Goal: Book appointment/travel/reservation

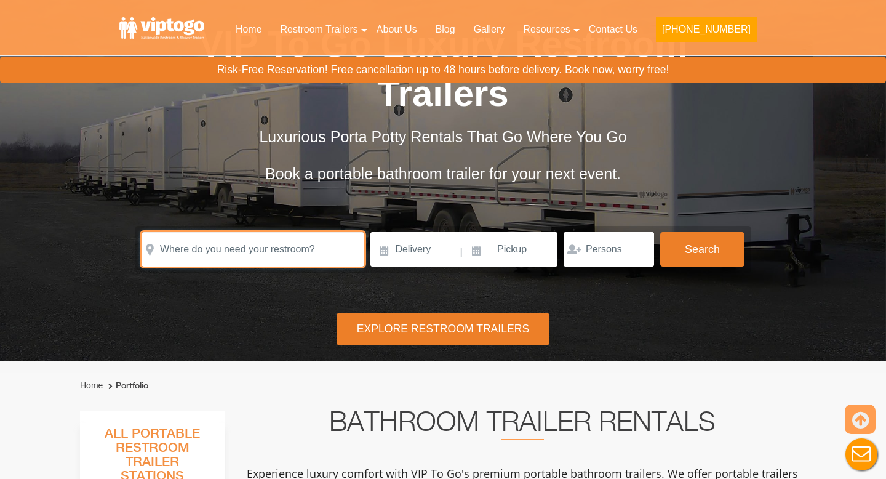
click at [263, 248] on input "text" at bounding box center [253, 249] width 223 height 34
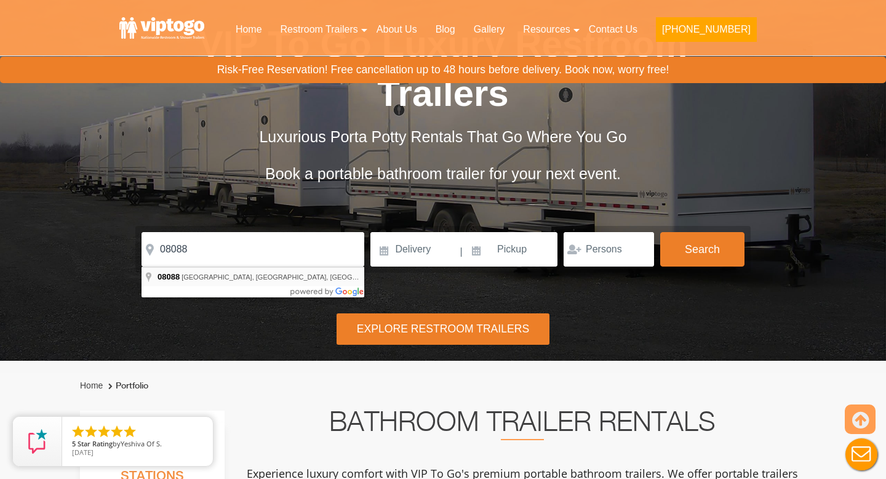
type input "[GEOGRAPHIC_DATA], [GEOGRAPHIC_DATA]"
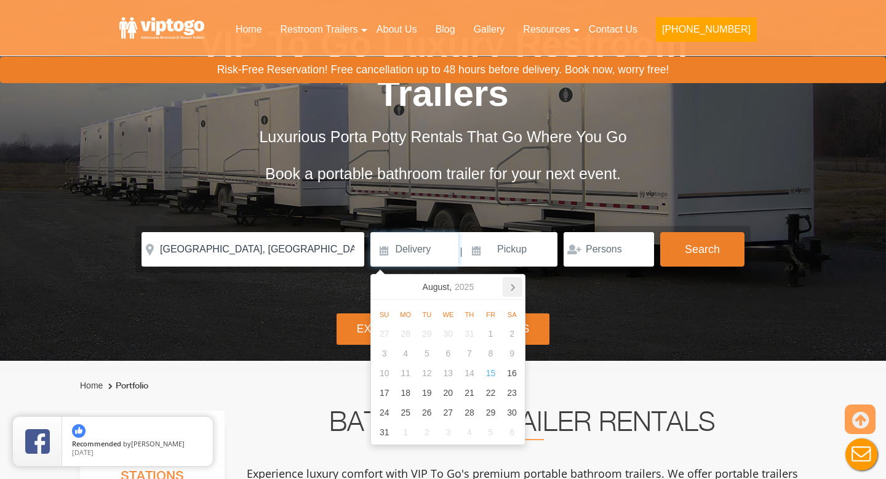
click at [515, 285] on icon at bounding box center [513, 287] width 20 height 20
click at [515, 283] on icon at bounding box center [513, 287] width 20 height 20
click at [514, 347] on div "8" at bounding box center [513, 353] width 22 height 20
type input "[DATE]"
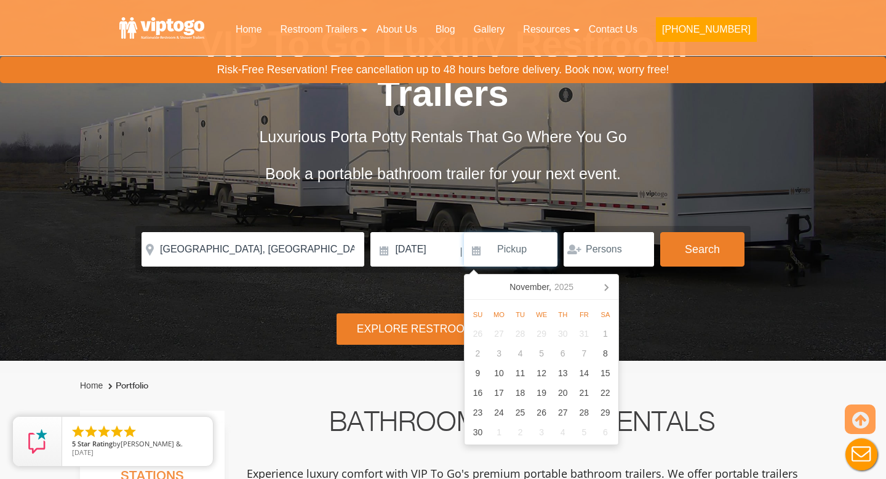
click at [518, 252] on input at bounding box center [511, 249] width 94 height 34
click at [609, 352] on div "8" at bounding box center [606, 353] width 22 height 20
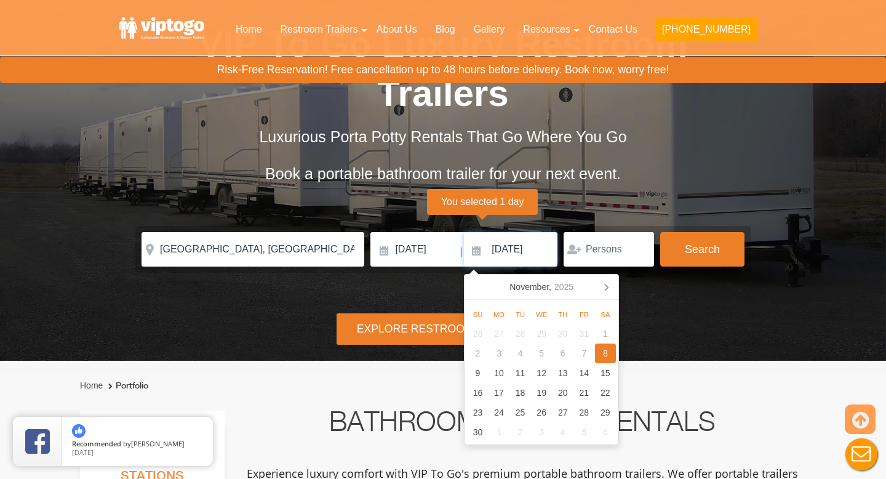
click at [537, 257] on input "[DATE]" at bounding box center [511, 249] width 94 height 34
click at [473, 376] on div "9" at bounding box center [478, 373] width 22 height 20
type input "[DATE]"
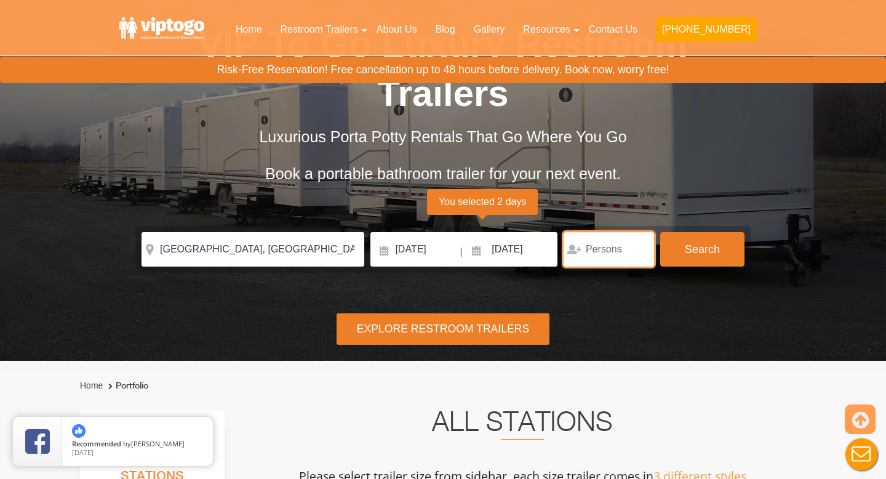
click at [628, 247] on input "number" at bounding box center [609, 249] width 90 height 34
click at [642, 247] on input "1" at bounding box center [609, 249] width 90 height 34
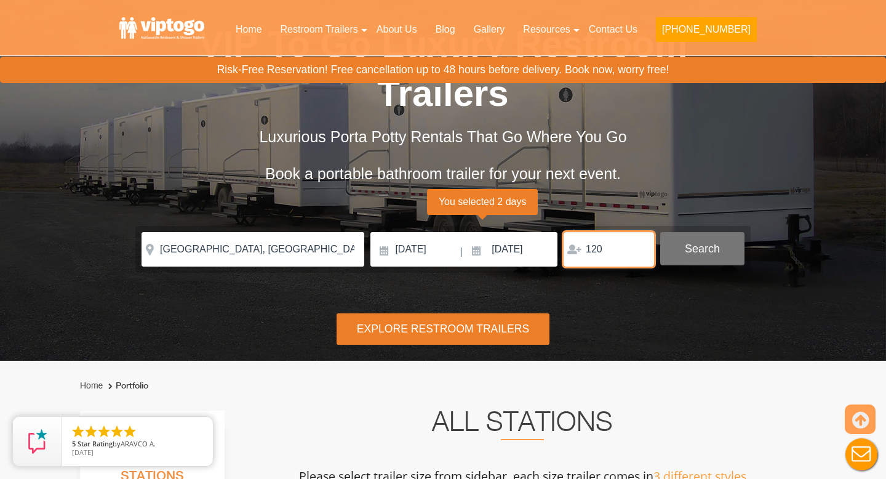
type input "120"
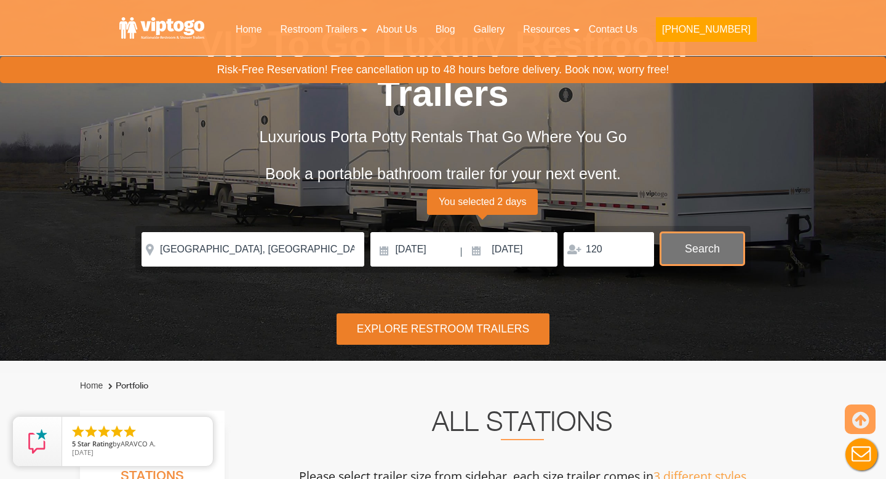
click at [683, 249] on button "Search" at bounding box center [702, 248] width 84 height 33
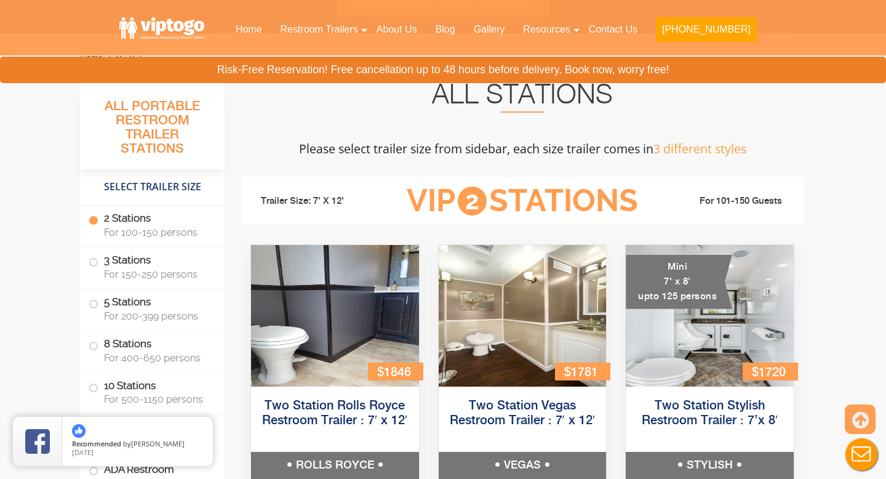
scroll to position [382, 0]
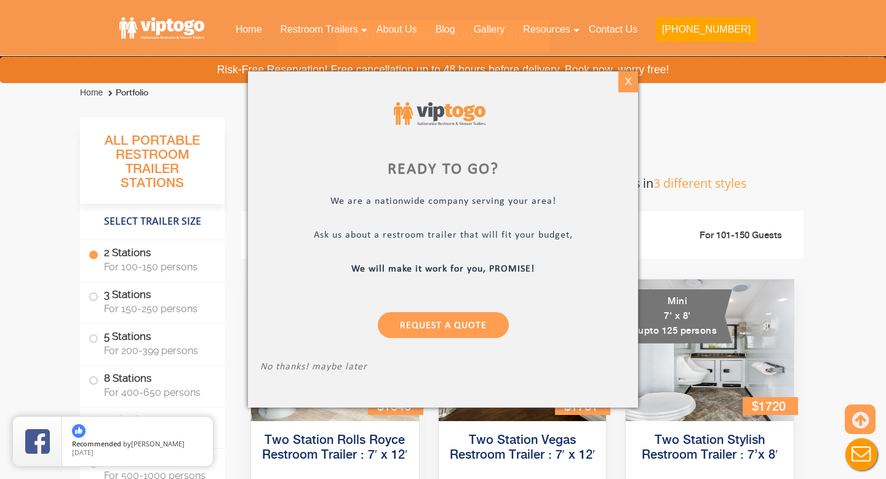
click at [633, 84] on div "X" at bounding box center [628, 81] width 19 height 21
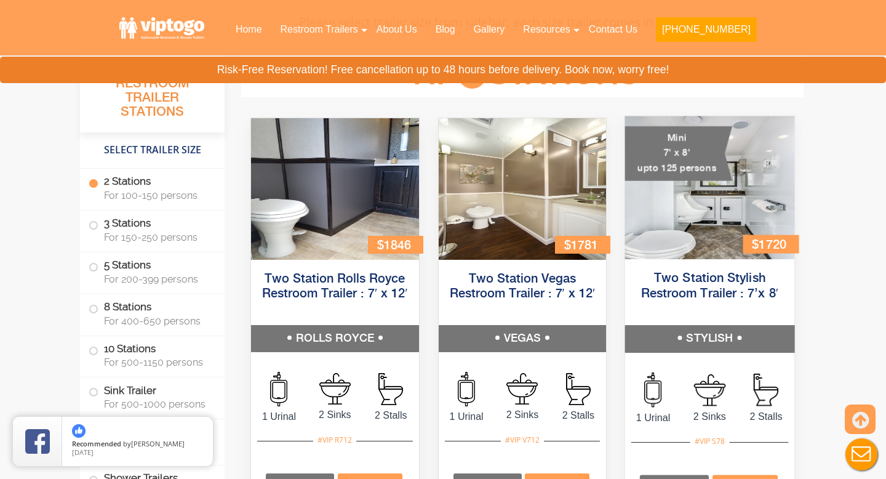
scroll to position [541, 0]
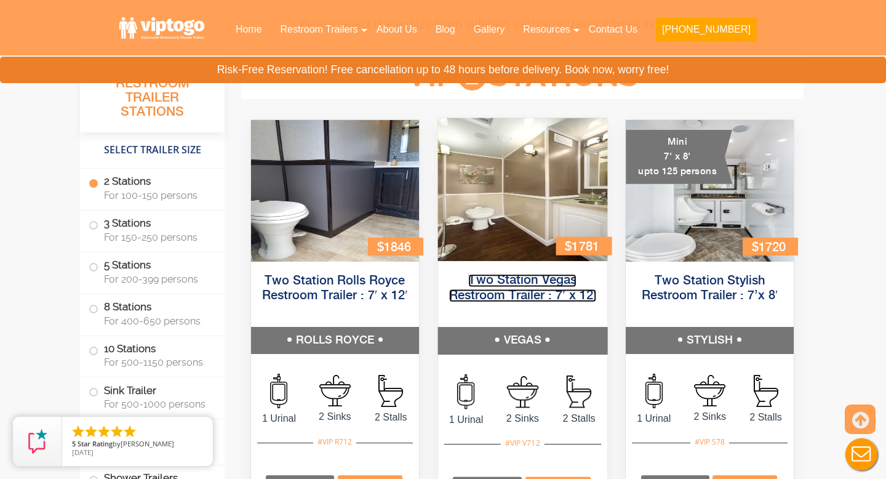
click at [508, 293] on link "Two Station Vegas Restroom Trailer : 7′ x 12′" at bounding box center [522, 288] width 147 height 28
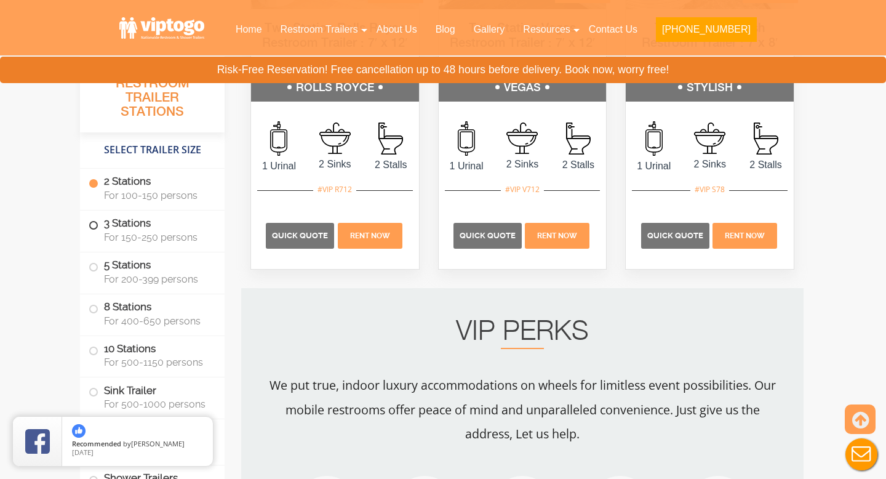
scroll to position [849, 0]
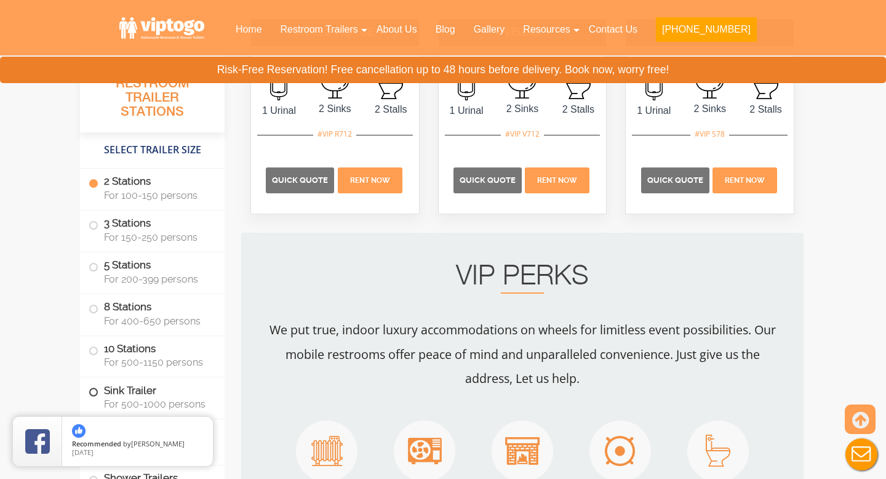
click at [92, 390] on span at bounding box center [93, 392] width 5 height 5
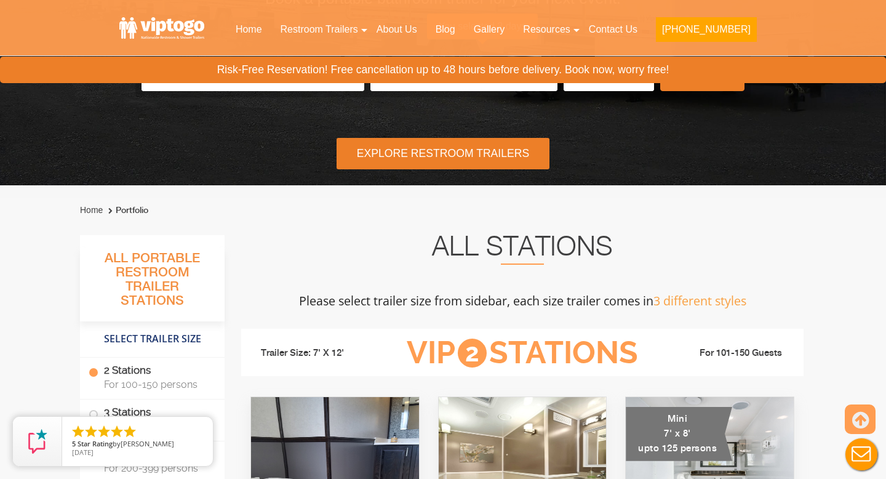
scroll to position [0, 0]
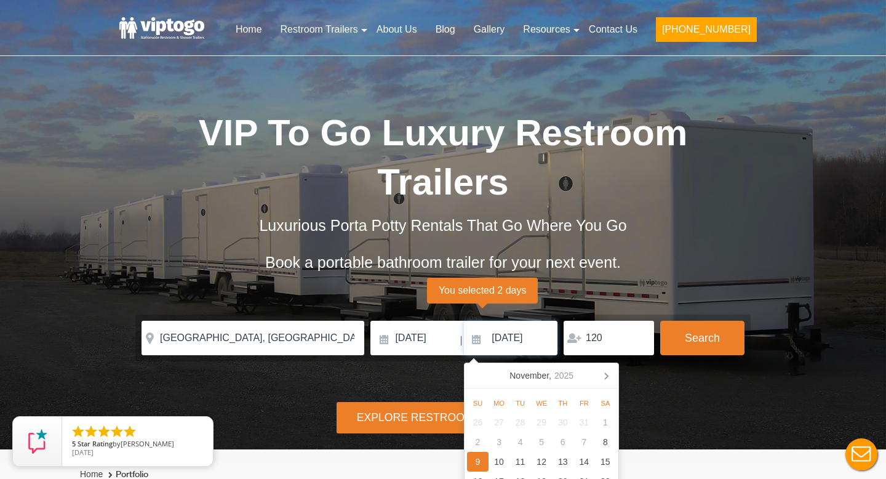
click at [477, 342] on input "[DATE]" at bounding box center [511, 338] width 94 height 34
click at [606, 441] on div "8" at bounding box center [606, 442] width 22 height 20
type input "[DATE]"
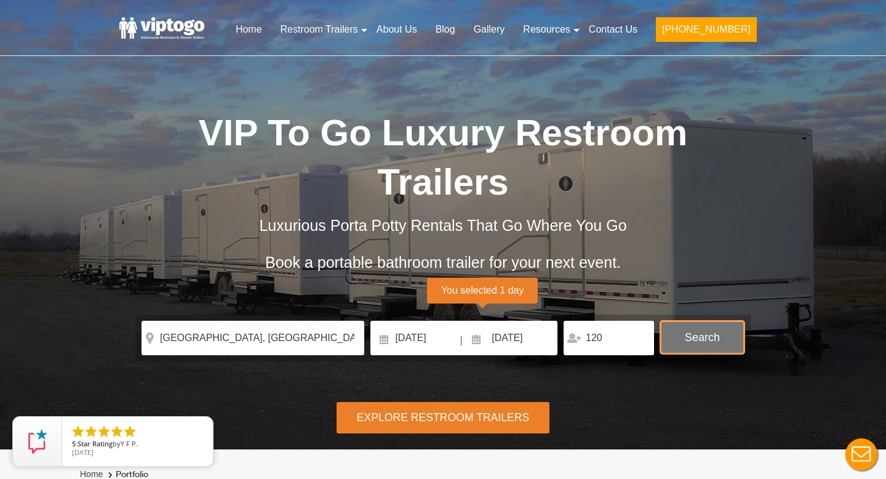
click at [709, 345] on button "Search" at bounding box center [702, 337] width 84 height 33
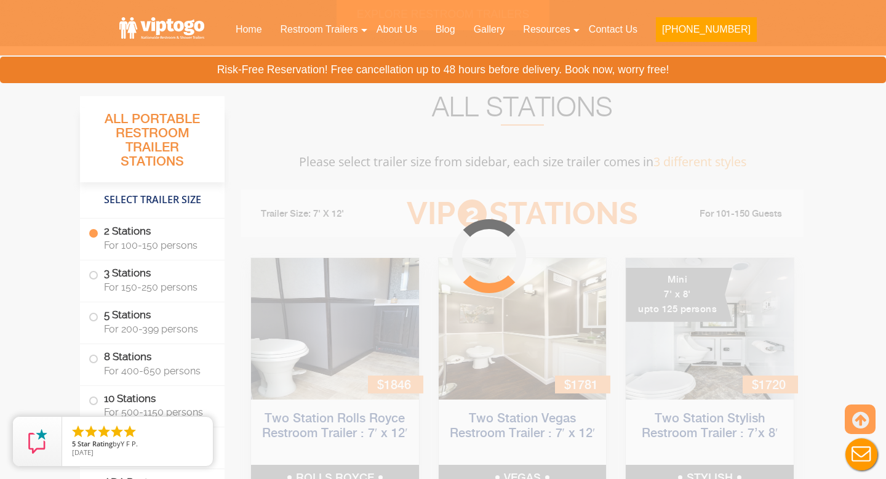
scroll to position [482, 0]
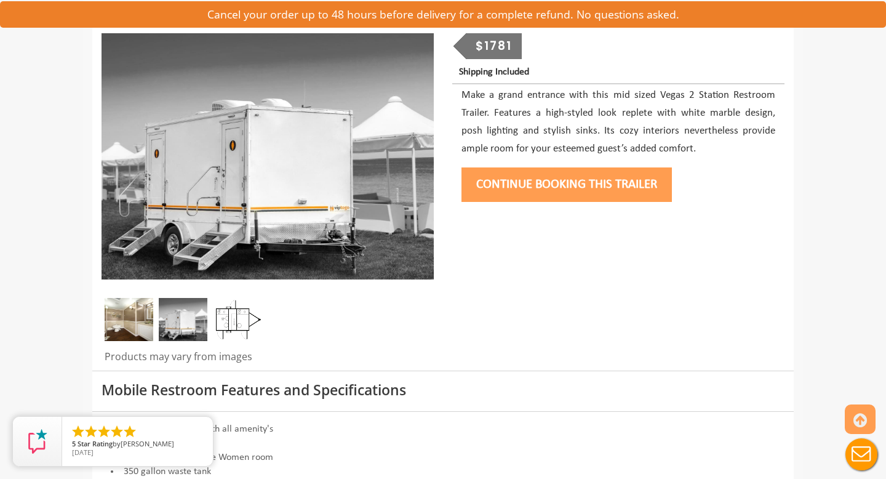
scroll to position [165, 0]
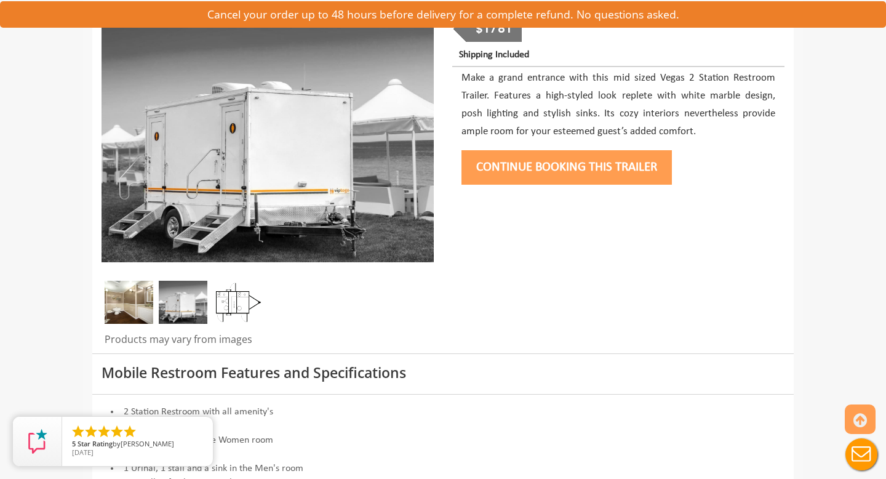
click at [243, 295] on img at bounding box center [236, 302] width 49 height 43
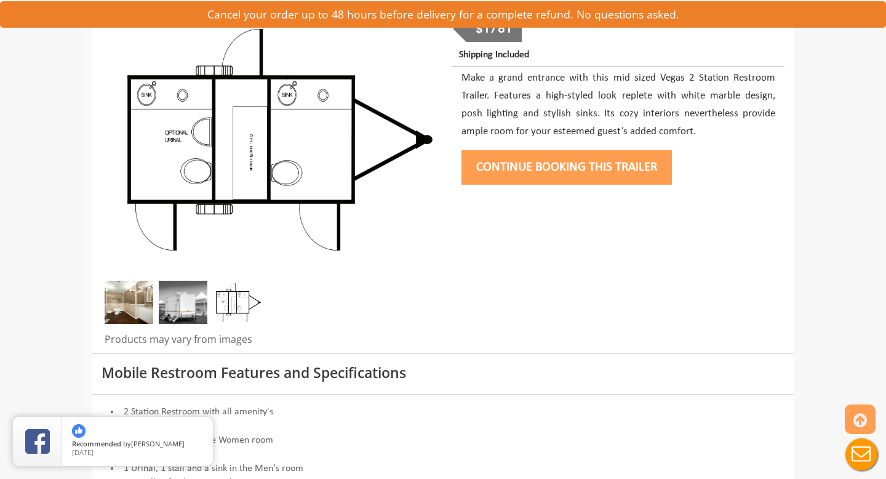
click at [191, 296] on img at bounding box center [183, 302] width 49 height 43
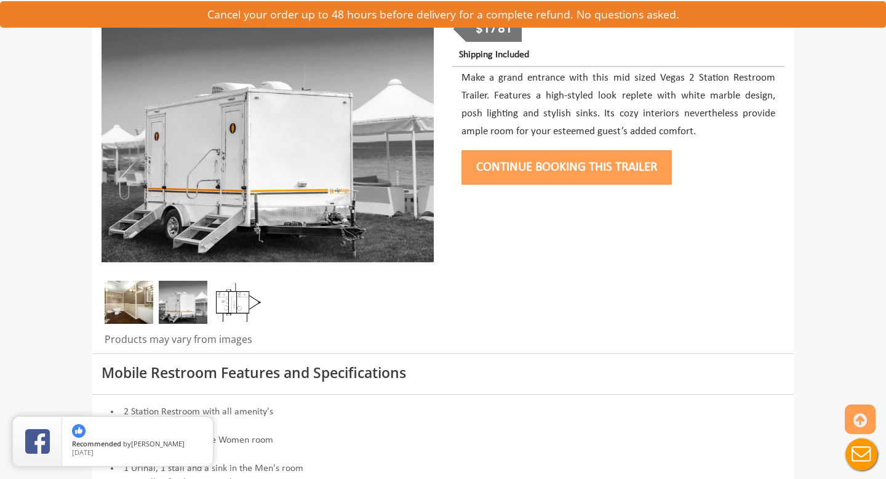
click at [134, 290] on img at bounding box center [129, 302] width 49 height 43
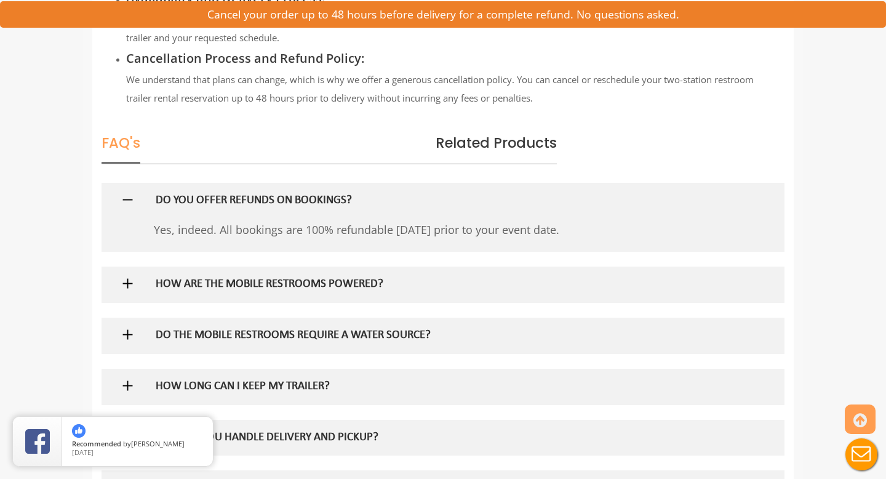
scroll to position [1597, 0]
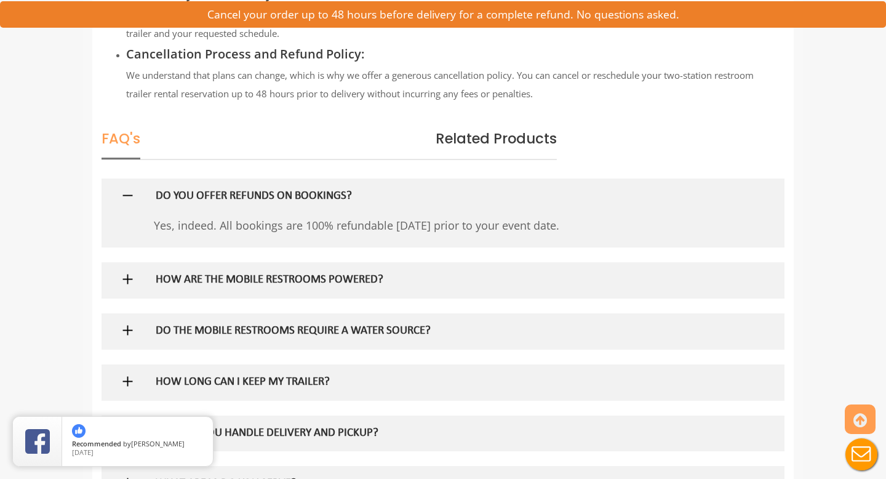
click at [124, 199] on img at bounding box center [127, 195] width 15 height 15
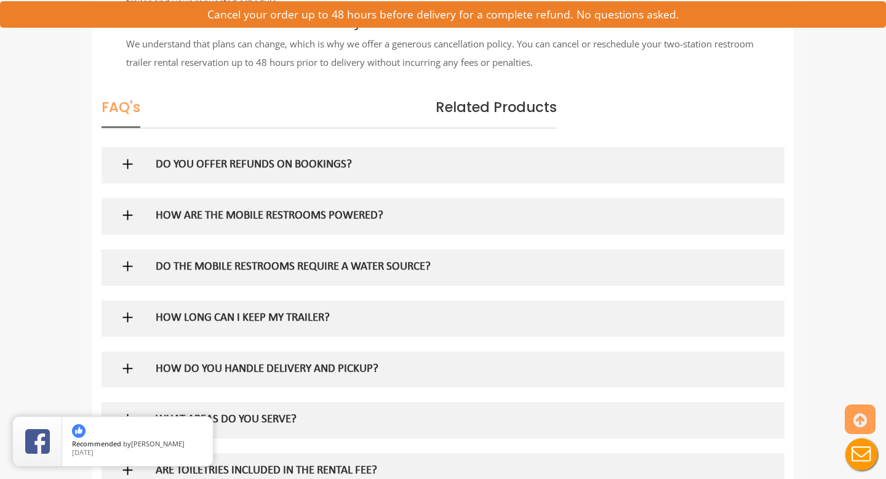
scroll to position [1637, 0]
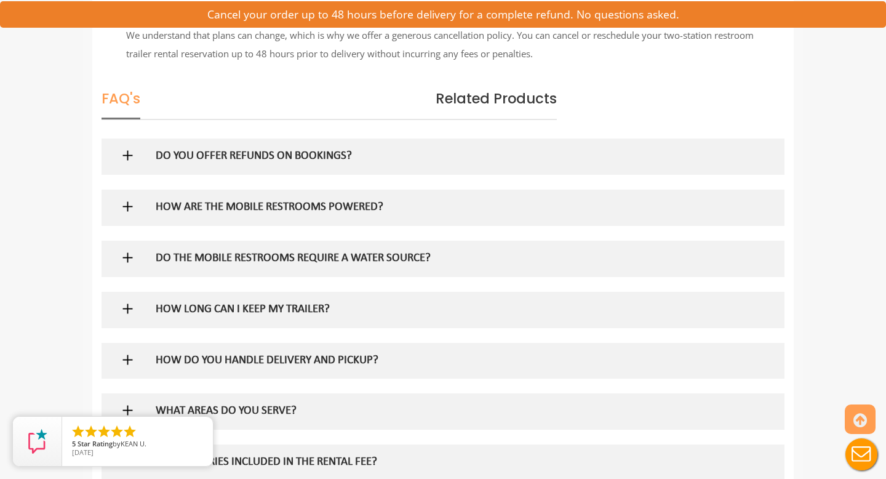
click at [130, 215] on div at bounding box center [443, 208] width 665 height 36
click at [128, 211] on img at bounding box center [127, 206] width 15 height 15
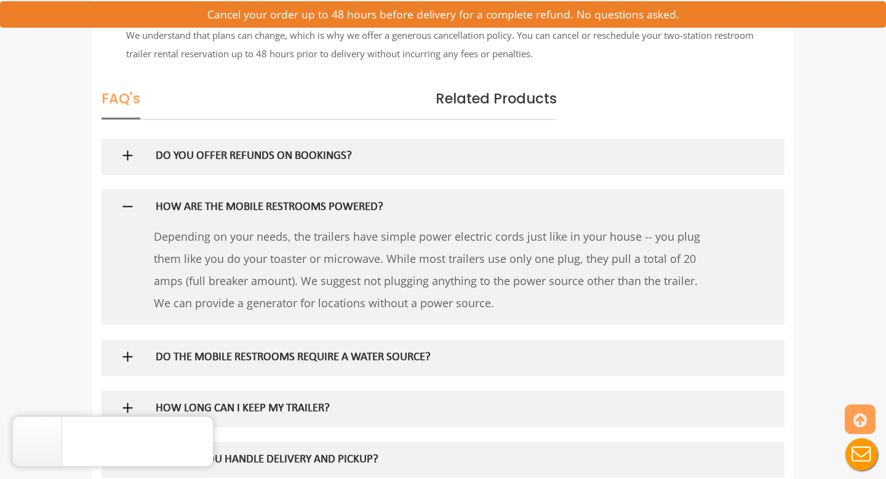
click at [130, 210] on img at bounding box center [127, 206] width 15 height 15
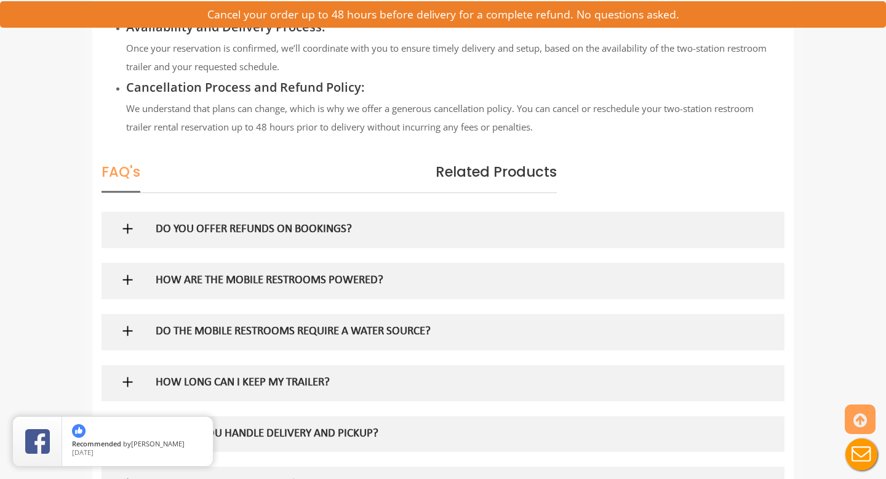
scroll to position [1567, 0]
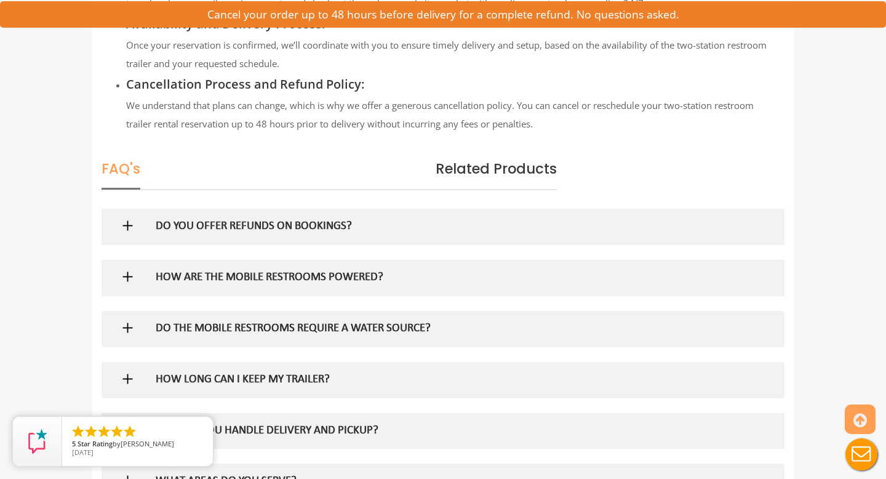
click at [126, 327] on img at bounding box center [127, 327] width 15 height 15
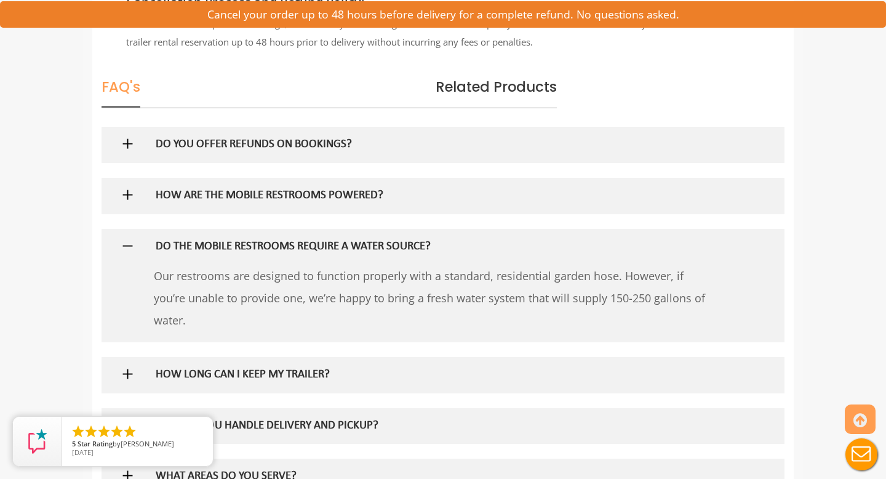
scroll to position [1650, 0]
click at [125, 244] on img at bounding box center [127, 244] width 15 height 15
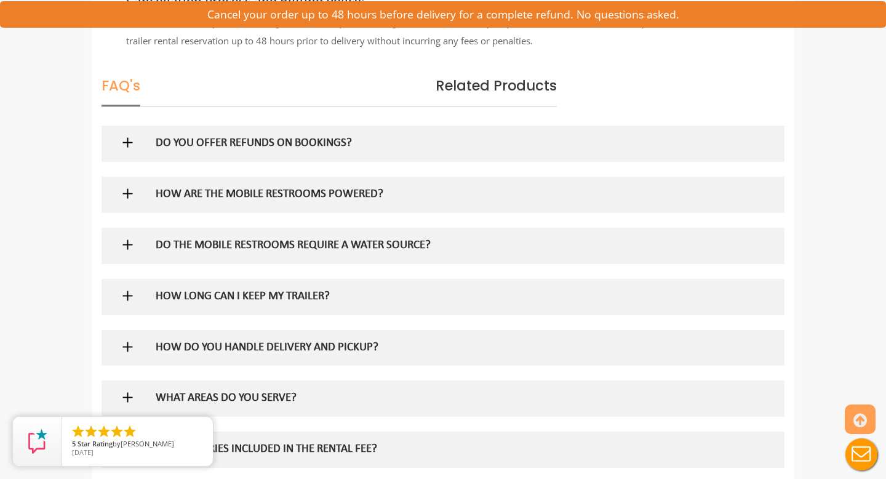
click at [132, 294] on img at bounding box center [127, 295] width 15 height 15
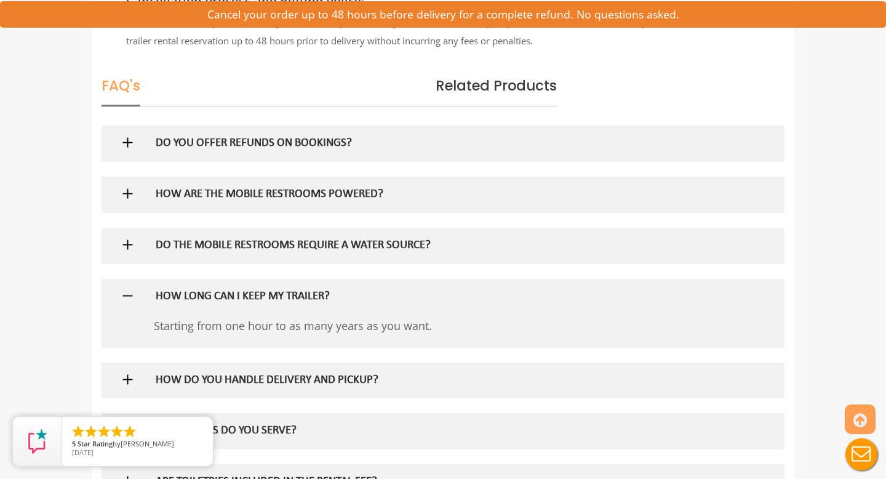
click at [129, 294] on img at bounding box center [127, 295] width 15 height 15
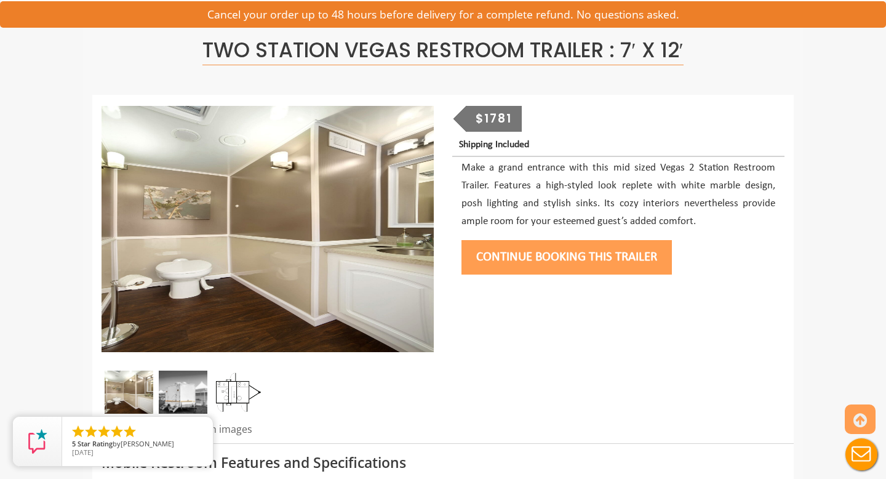
scroll to position [74, 0]
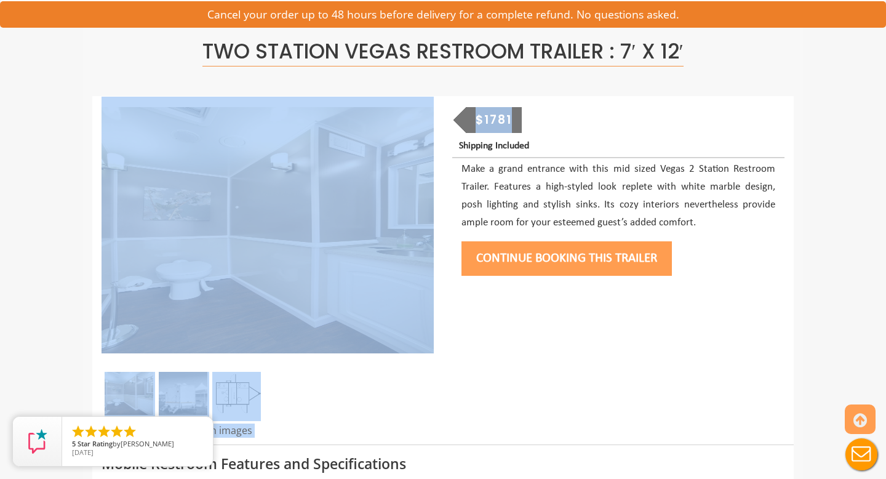
drag, startPoint x: 513, startPoint y: 126, endPoint x: 374, endPoint y: 124, distance: 139.1
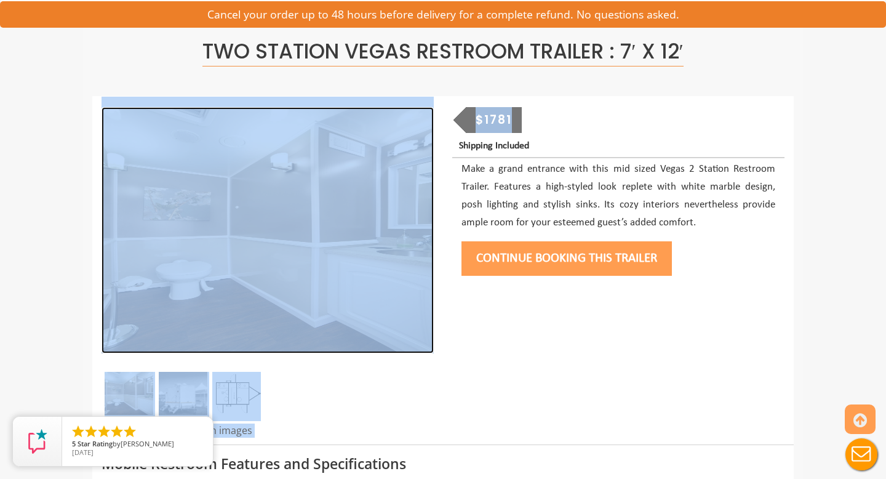
click at [374, 124] on img at bounding box center [268, 230] width 332 height 246
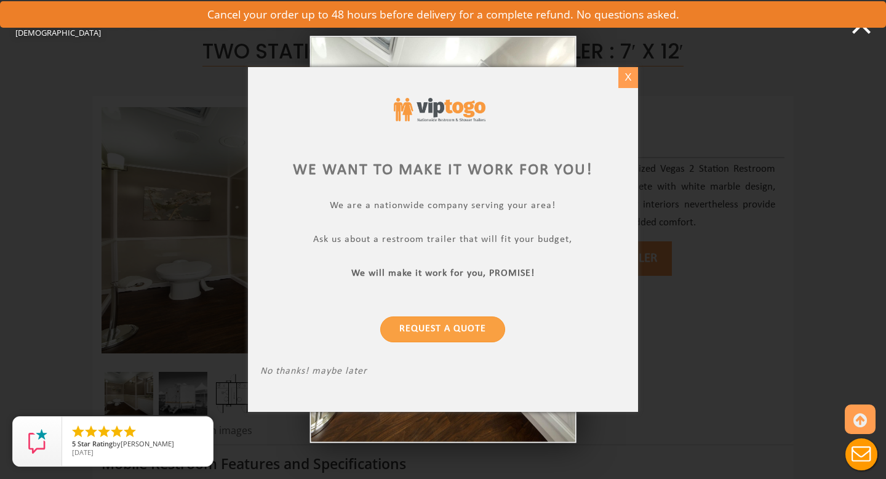
click at [632, 81] on div "X" at bounding box center [628, 77] width 19 height 21
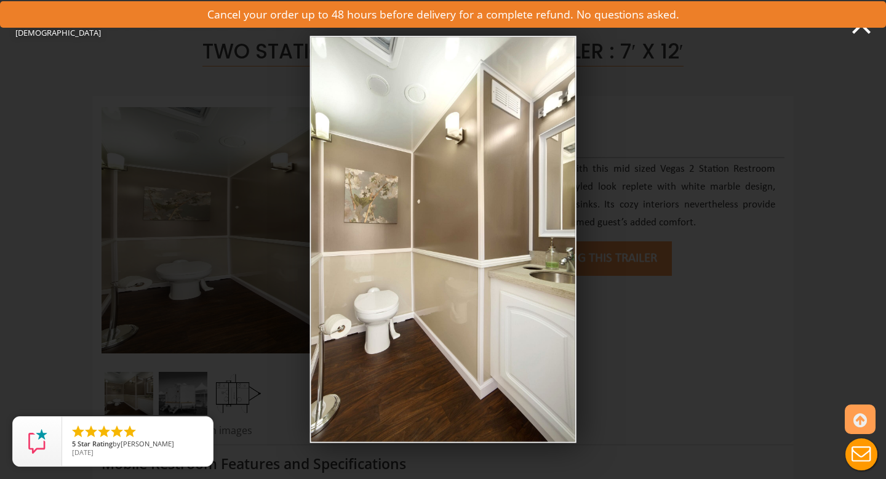
click at [236, 85] on div "Side view of two station restroom trailer with separate doors for males and fem…" at bounding box center [221, 60] width 443 height 120
click at [862, 36] on icon at bounding box center [861, 24] width 37 height 37
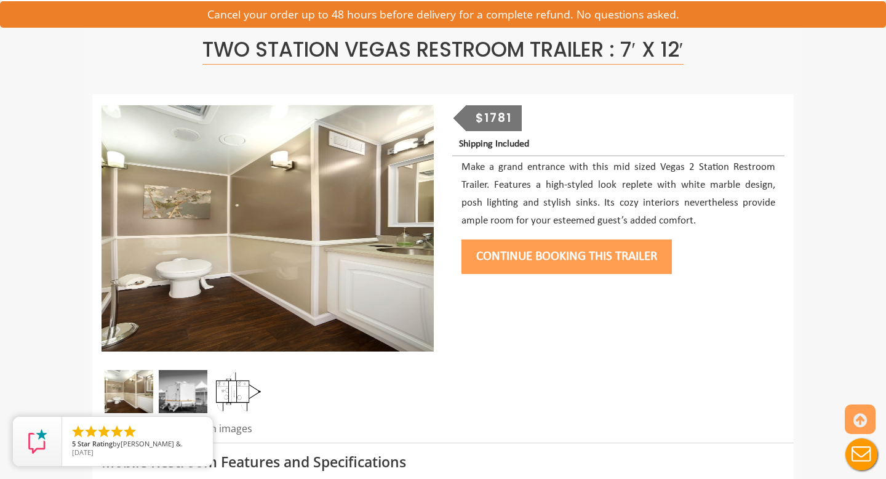
scroll to position [0, 0]
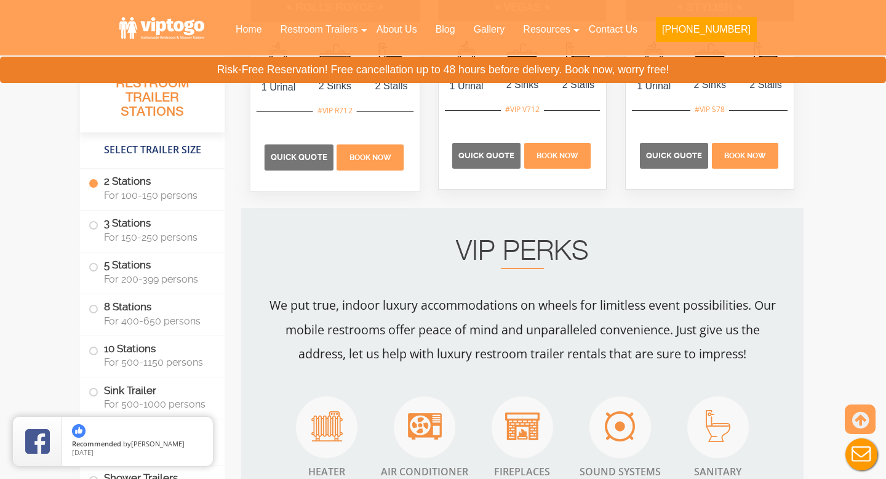
scroll to position [915, 0]
